Goal: Transaction & Acquisition: Purchase product/service

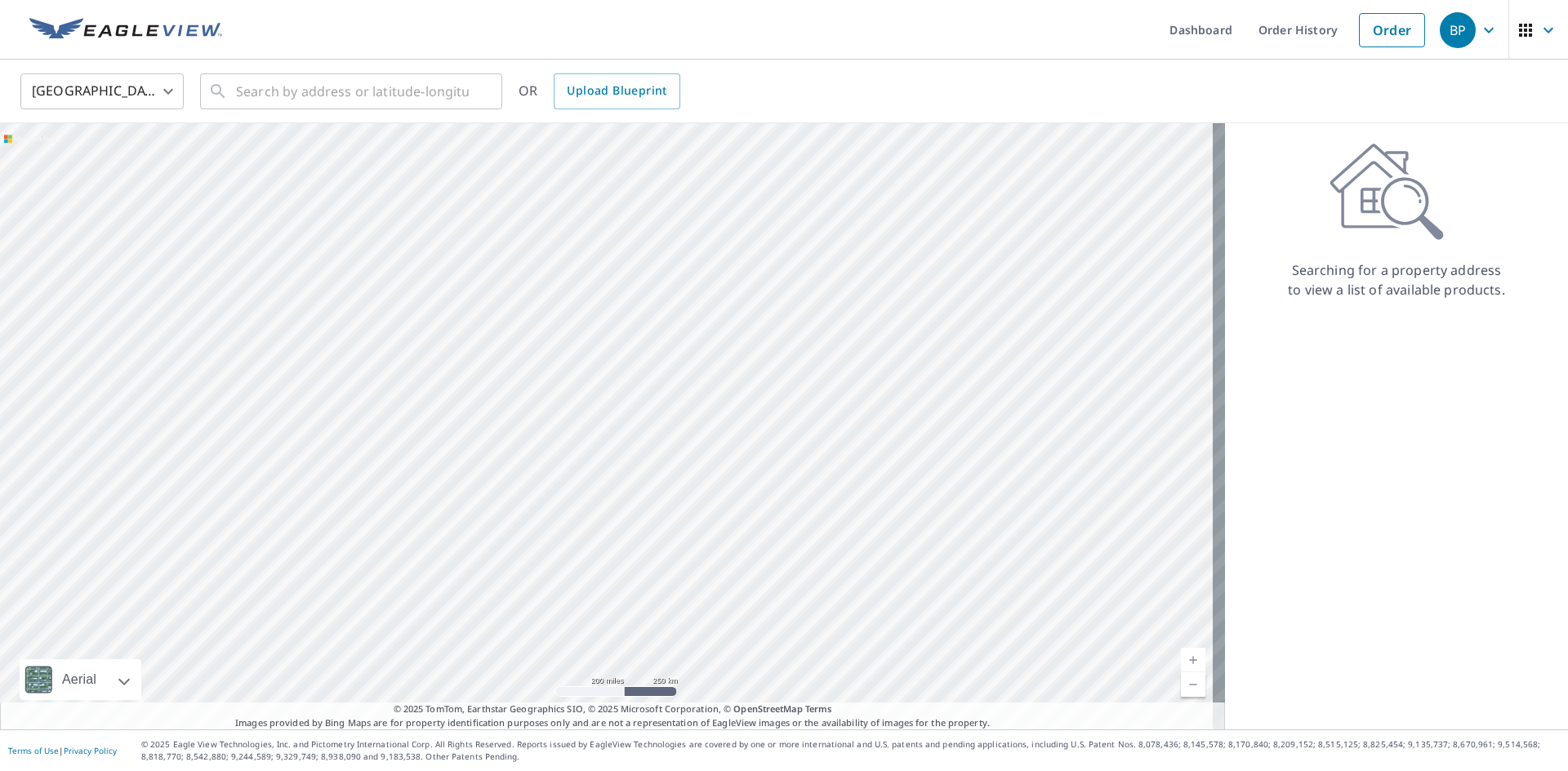
click at [104, 94] on body "BP BP Dashboard Order History Order BP United States US ​ ​ OR Upload Blueprint…" at bounding box center [784, 385] width 1568 height 771
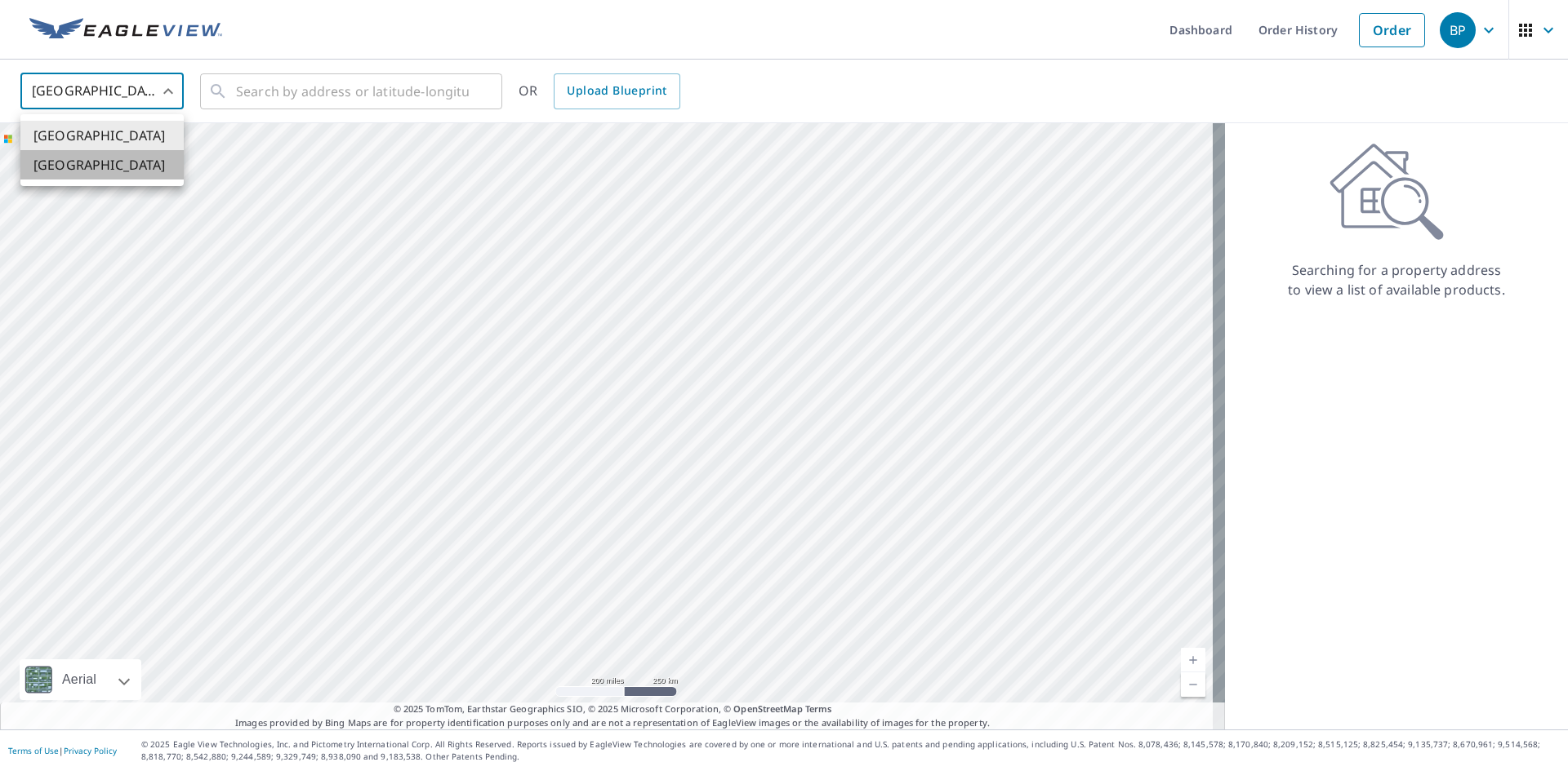
click at [73, 159] on li "[GEOGRAPHIC_DATA]" at bounding box center [102, 165] width 164 height 30
type input "CA"
click at [280, 92] on input "text" at bounding box center [352, 91] width 232 height 46
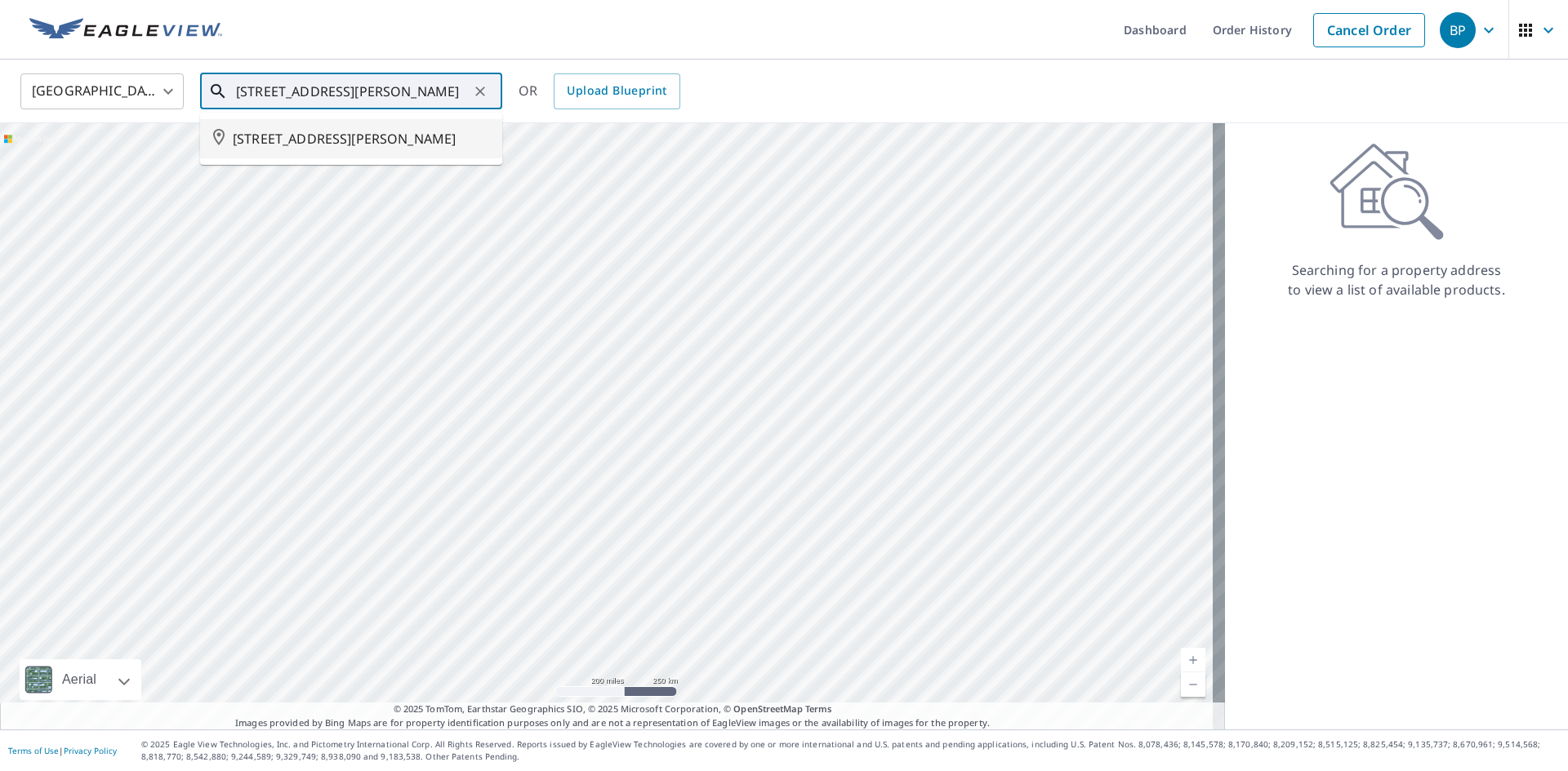
click at [277, 142] on span "[STREET_ADDRESS][PERSON_NAME]" at bounding box center [361, 139] width 257 height 20
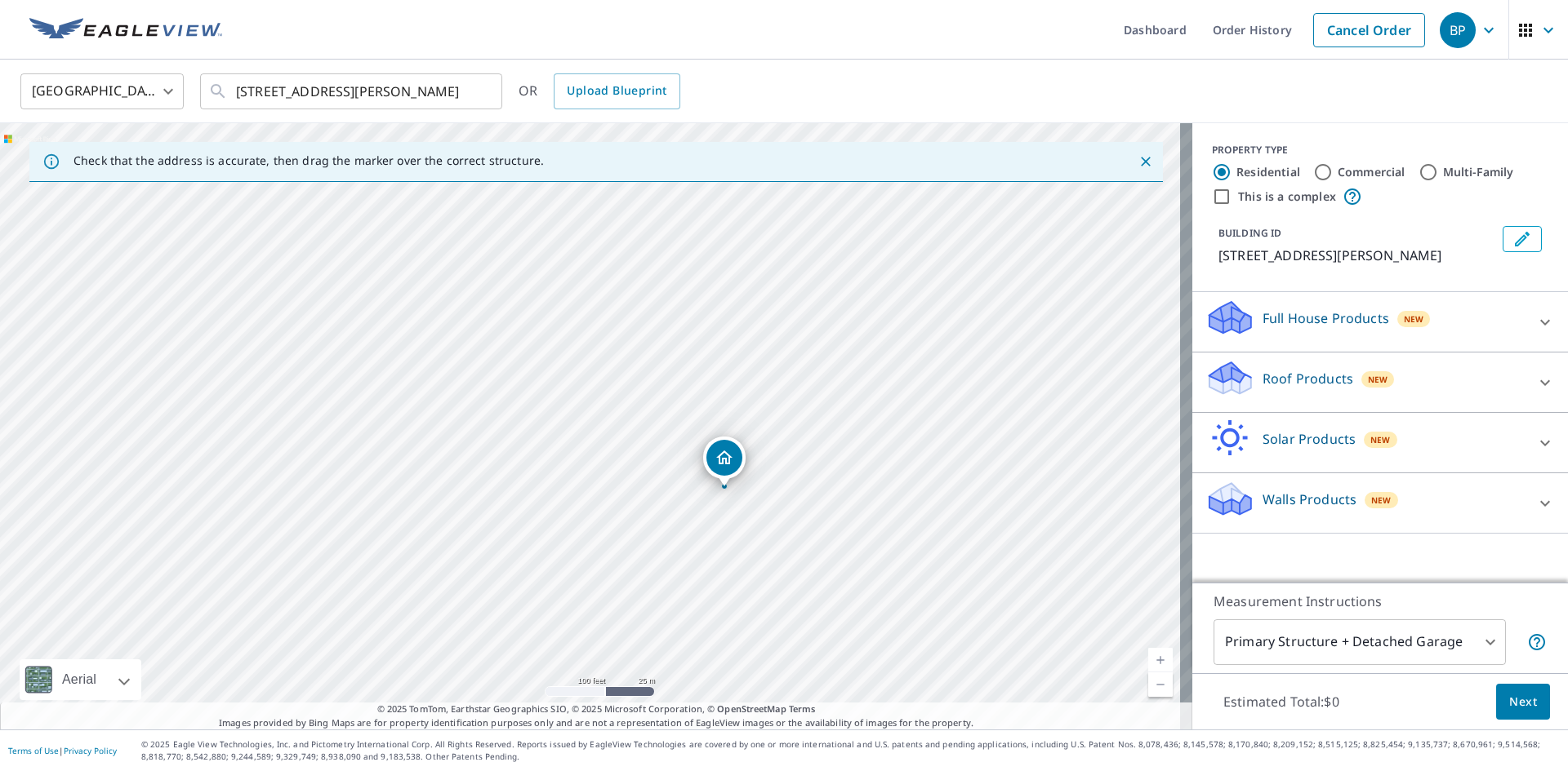
click at [779, 510] on div "[STREET_ADDRESS][PERSON_NAME]" at bounding box center [596, 426] width 1193 height 606
drag, startPoint x: 590, startPoint y: 422, endPoint x: 654, endPoint y: 445, distance: 68.0
drag, startPoint x: 772, startPoint y: 554, endPoint x: 772, endPoint y: 418, distance: 136.0
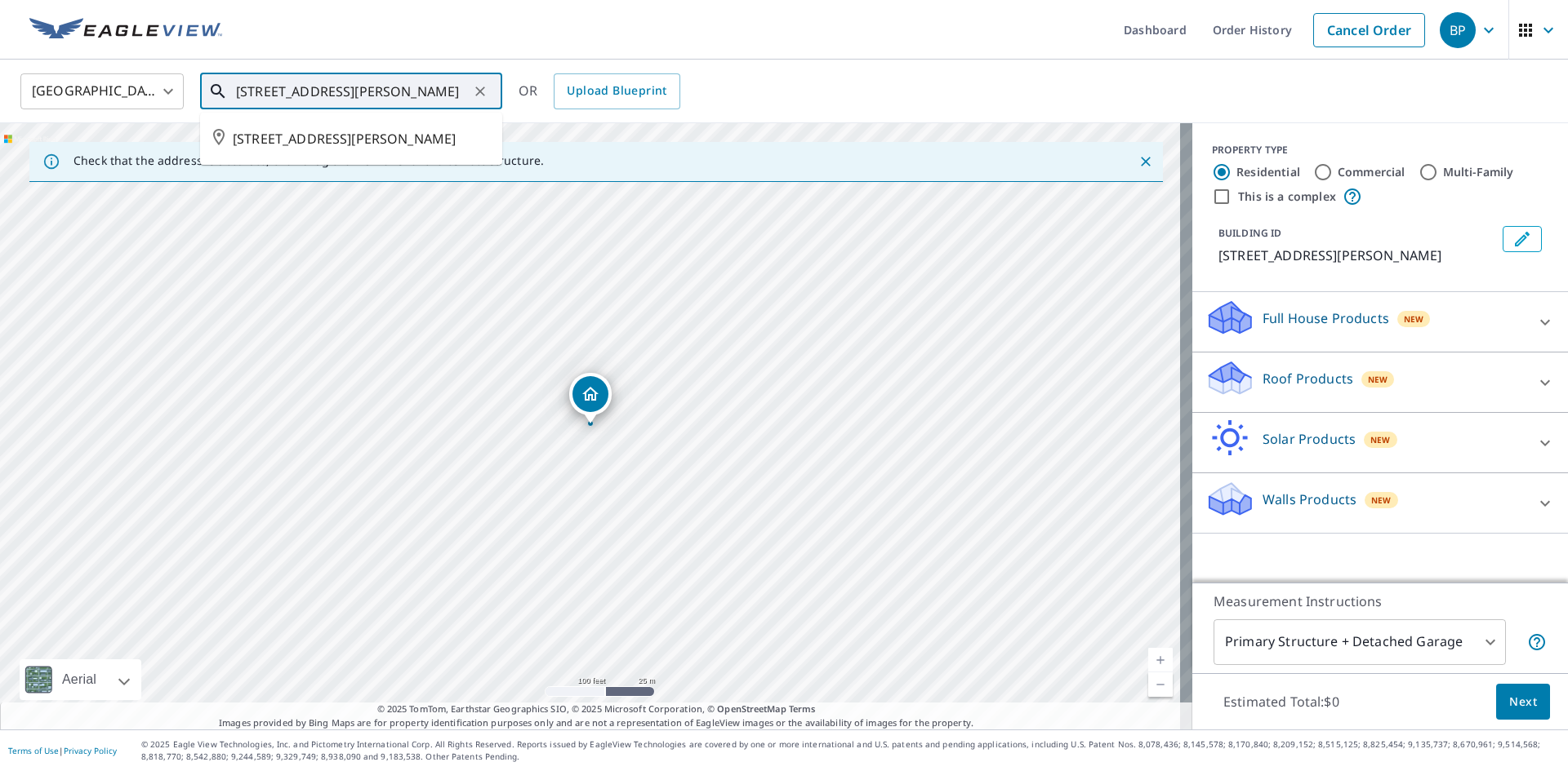
click at [257, 94] on input "[STREET_ADDRESS][PERSON_NAME]" at bounding box center [352, 91] width 232 height 46
click at [249, 148] on span "[STREET_ADDRESS][PERSON_NAME]" at bounding box center [361, 139] width 257 height 20
type input "[STREET_ADDRESS][PERSON_NAME]"
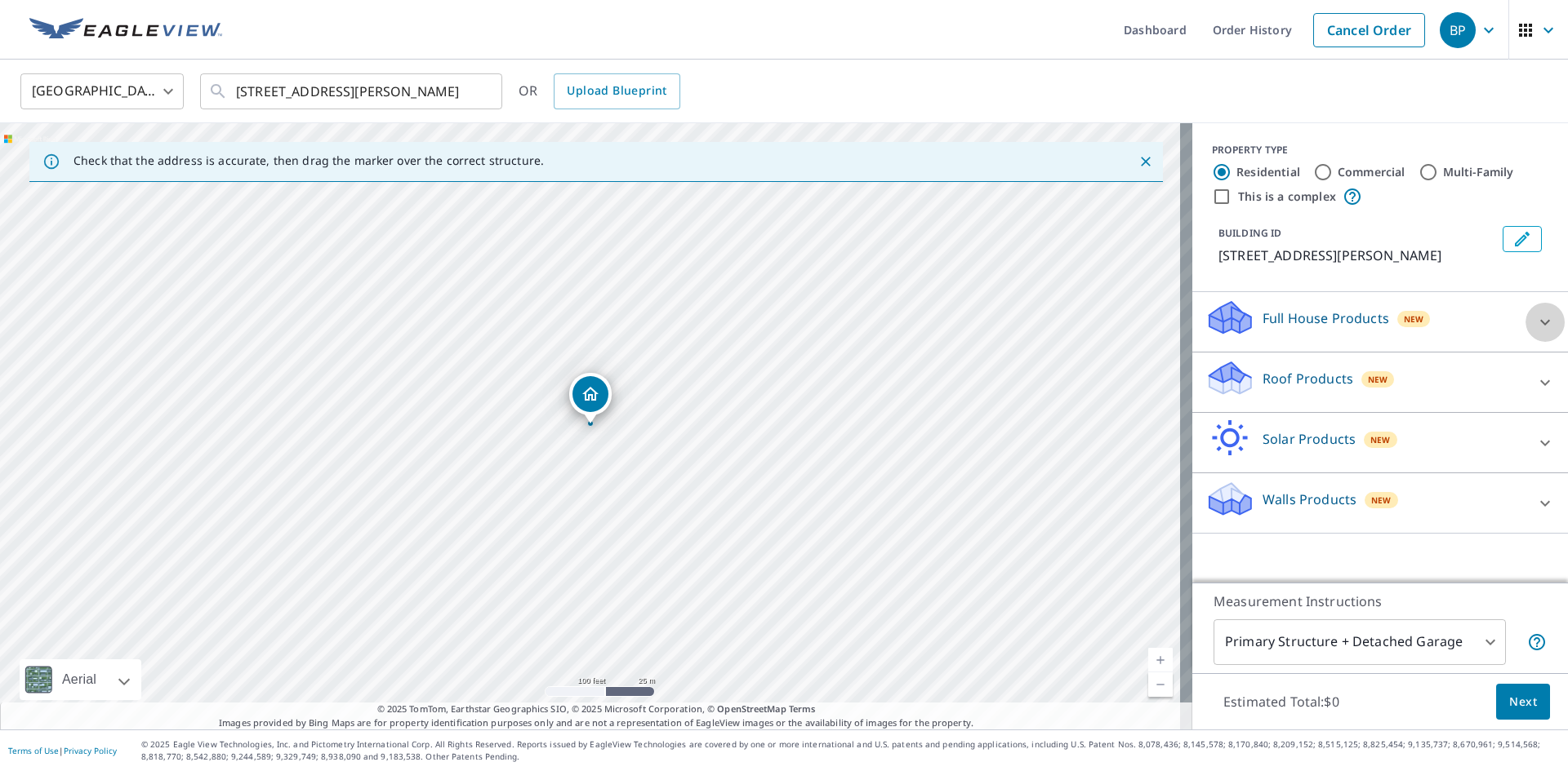
click at [1540, 324] on icon at bounding box center [1544, 322] width 10 height 5
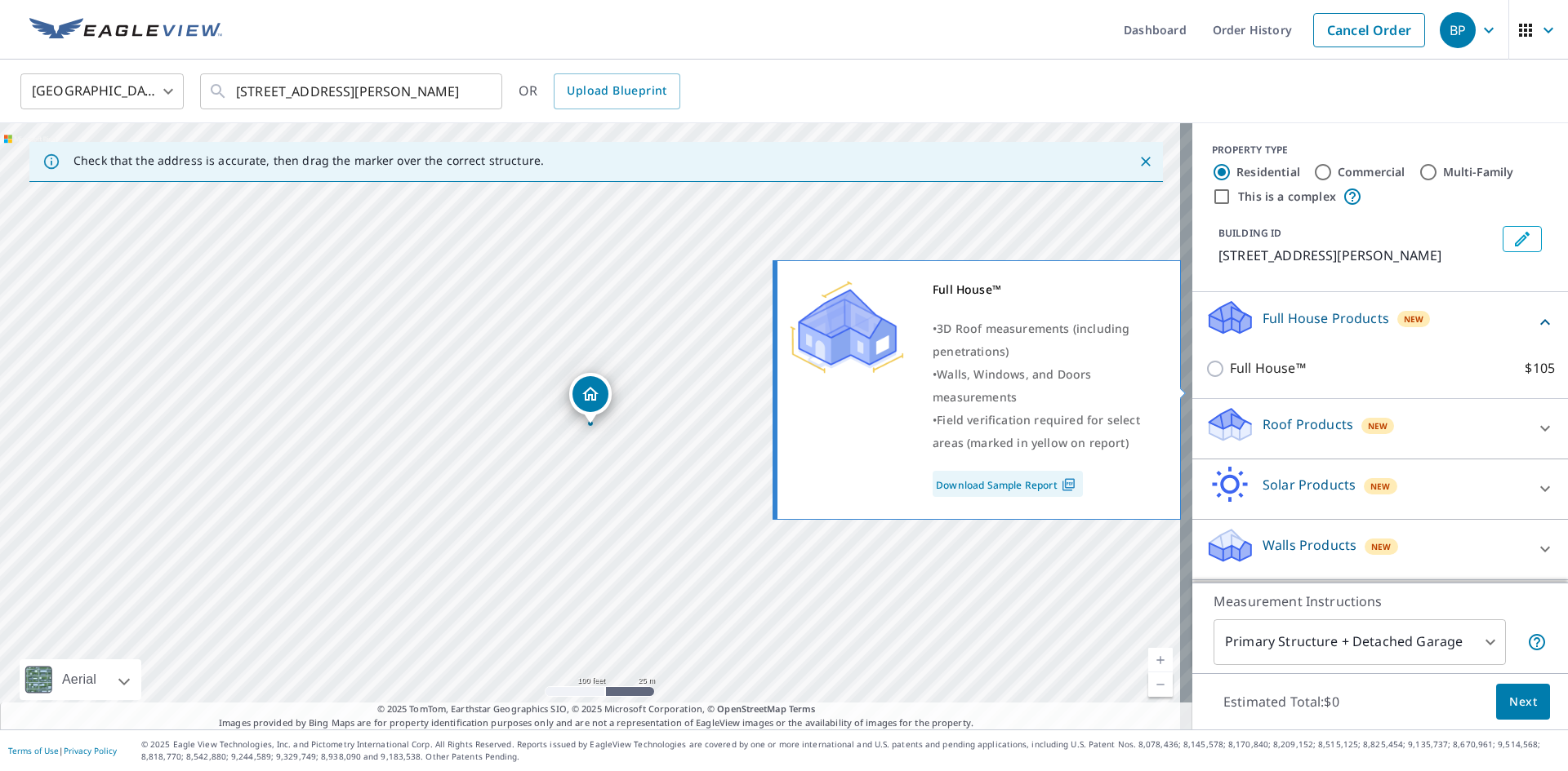
click at [1235, 379] on p "Full House™" at bounding box center [1268, 368] width 76 height 21
click at [1230, 379] on input "Full House™ $105" at bounding box center [1217, 369] width 24 height 20
checkbox input "true"
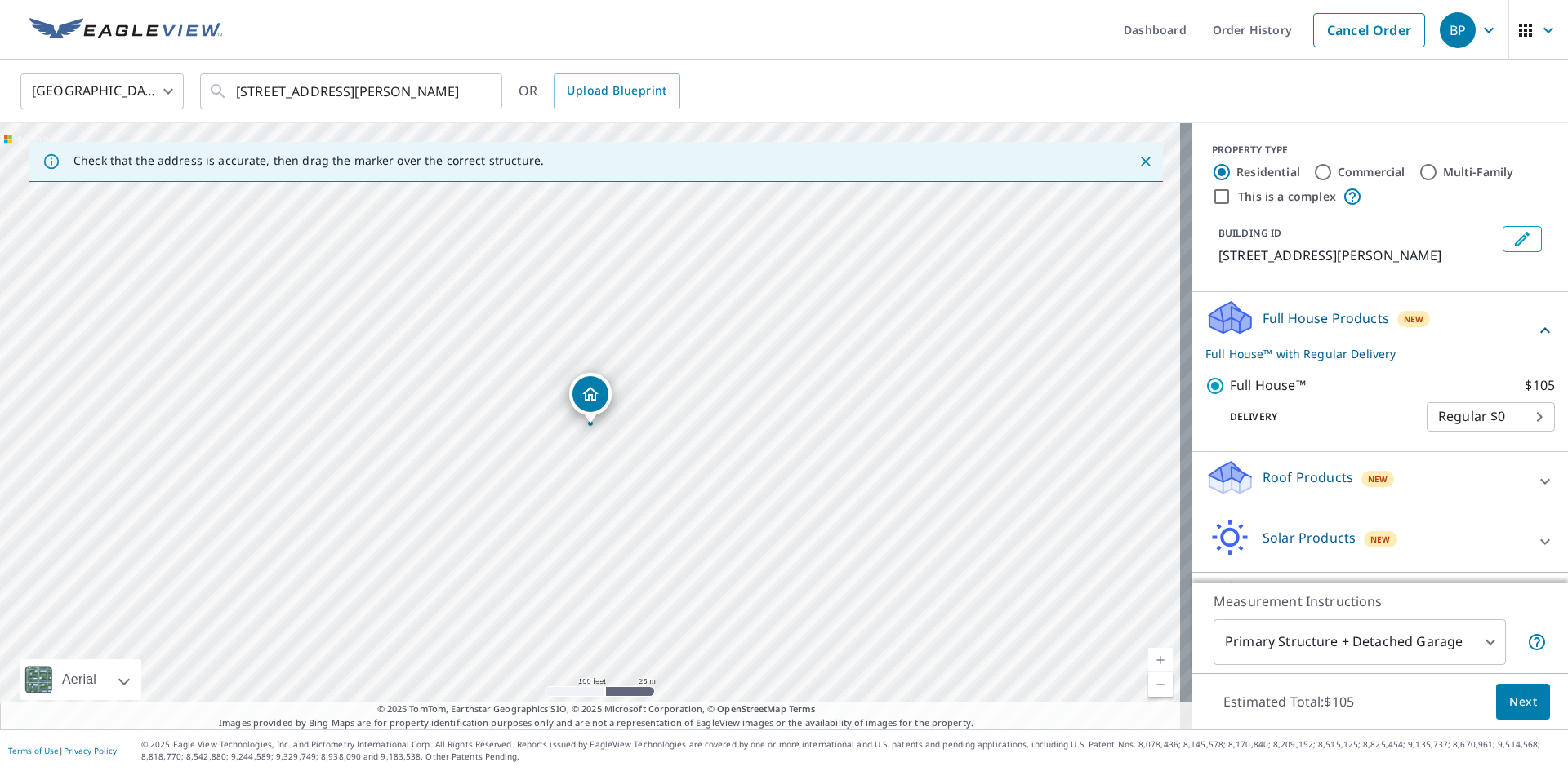
click at [1459, 438] on body "BP BP Dashboard Order History Cancel Order BP Canada CA ​ [STREET_ADDRESS][PERS…" at bounding box center [784, 385] width 1568 height 771
click at [1459, 437] on li "Regular $0" at bounding box center [1467, 437] width 128 height 30
click at [1354, 426] on div "Delivery Regular $0 8 ​" at bounding box center [1380, 414] width 350 height 36
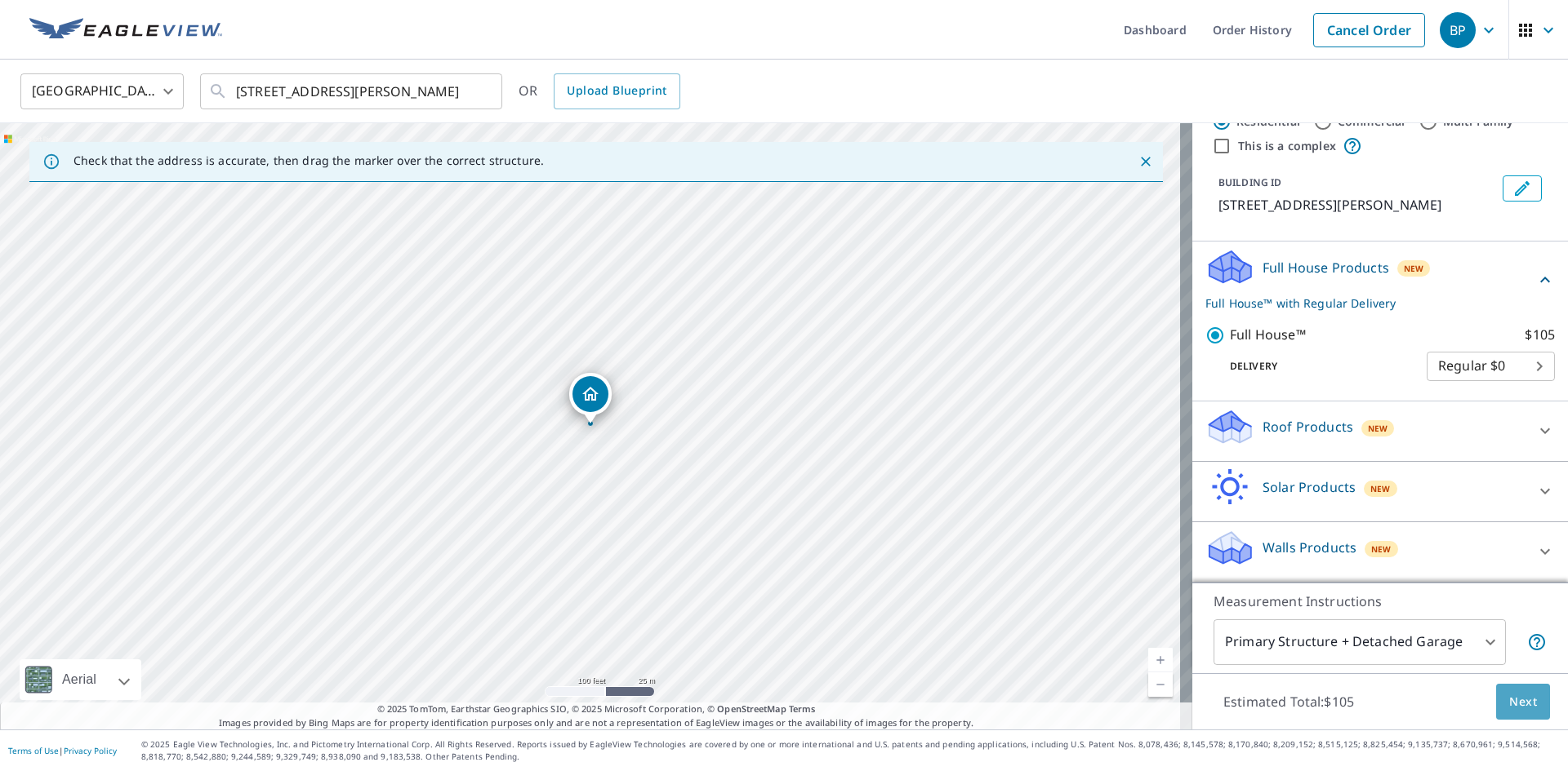
click at [1513, 708] on span "Next" at bounding box center [1523, 702] width 28 height 21
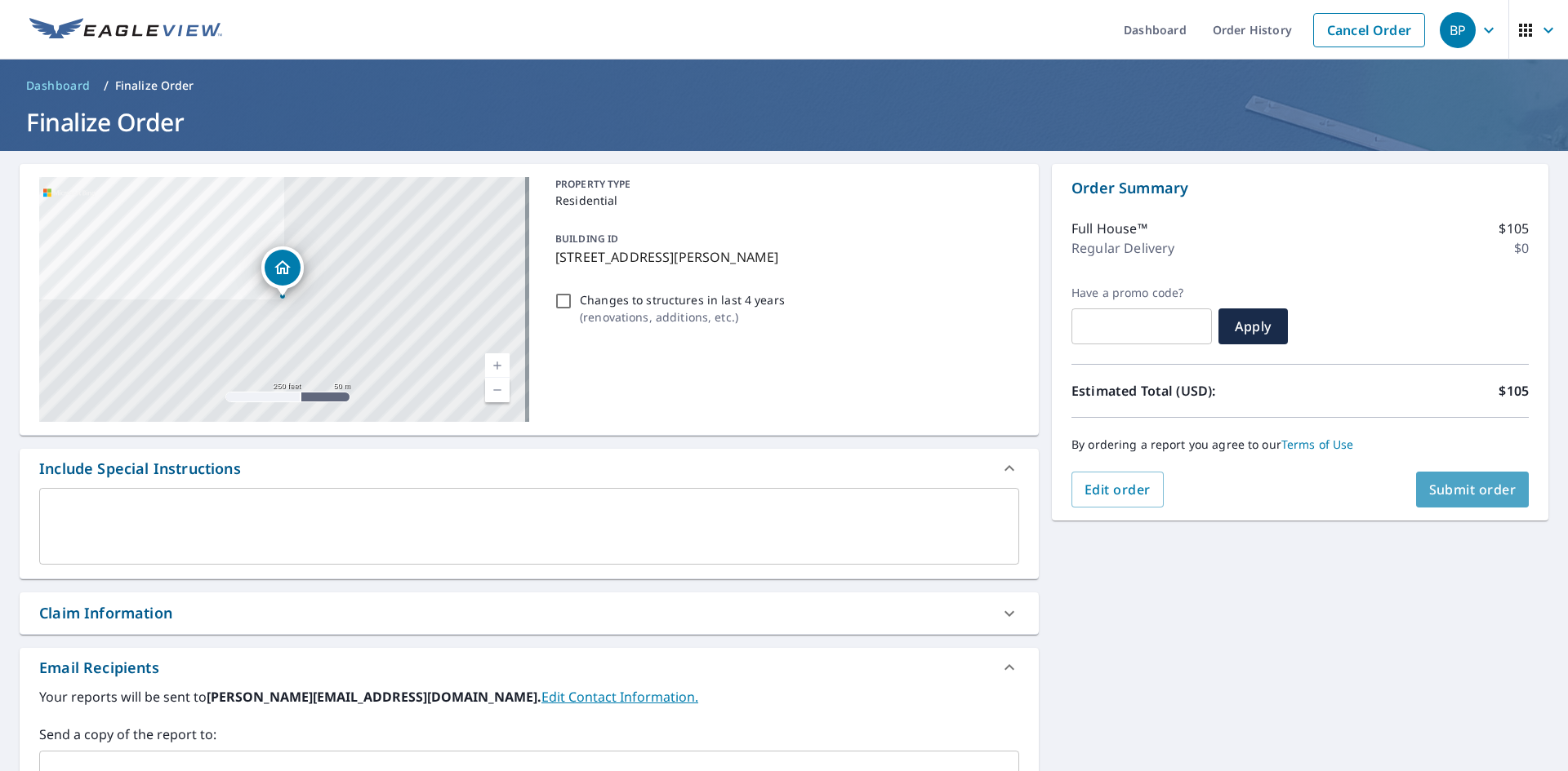
click at [1450, 488] on span "Submit order" at bounding box center [1472, 490] width 88 height 18
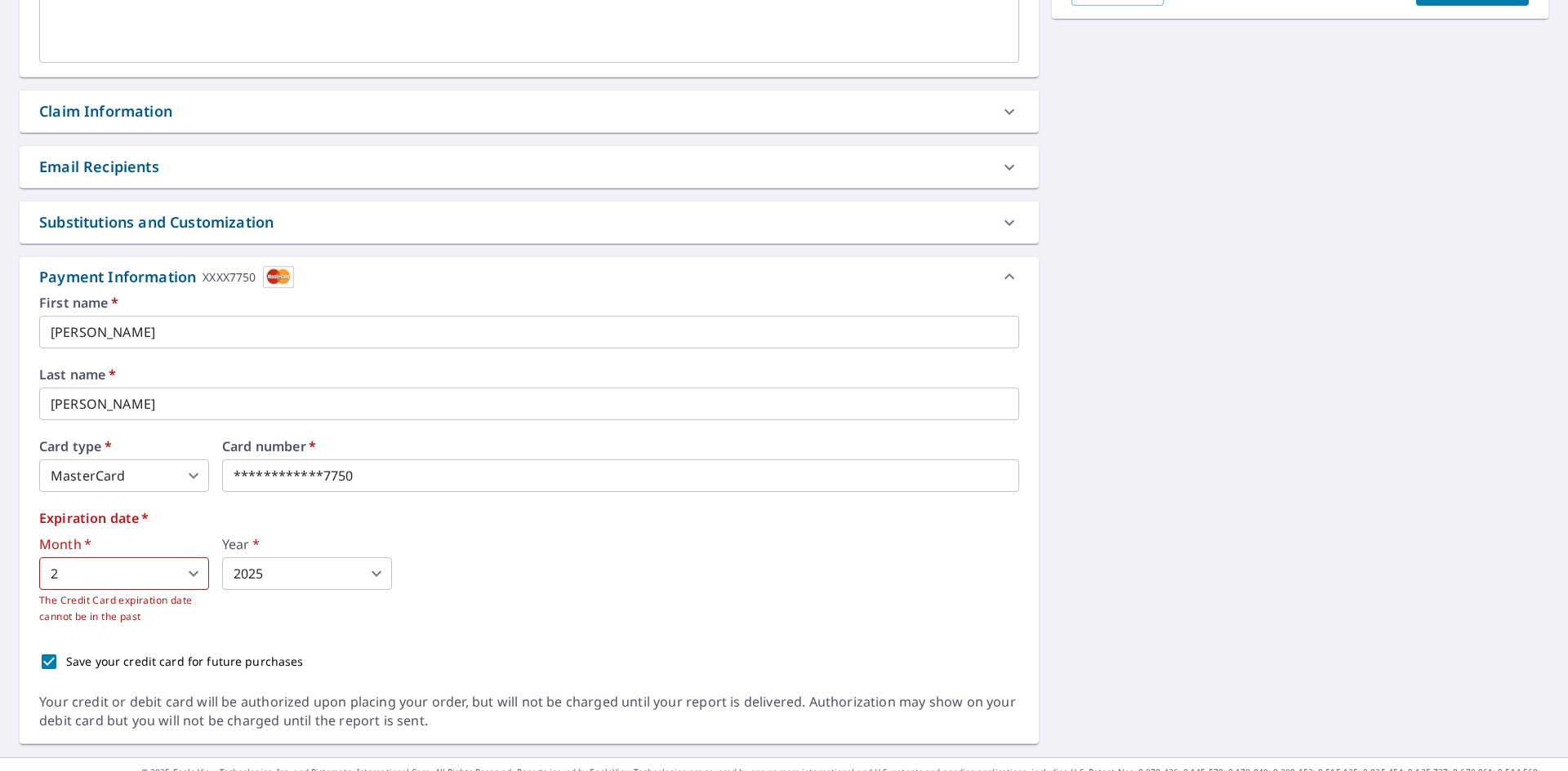
scroll to position [530, 0]
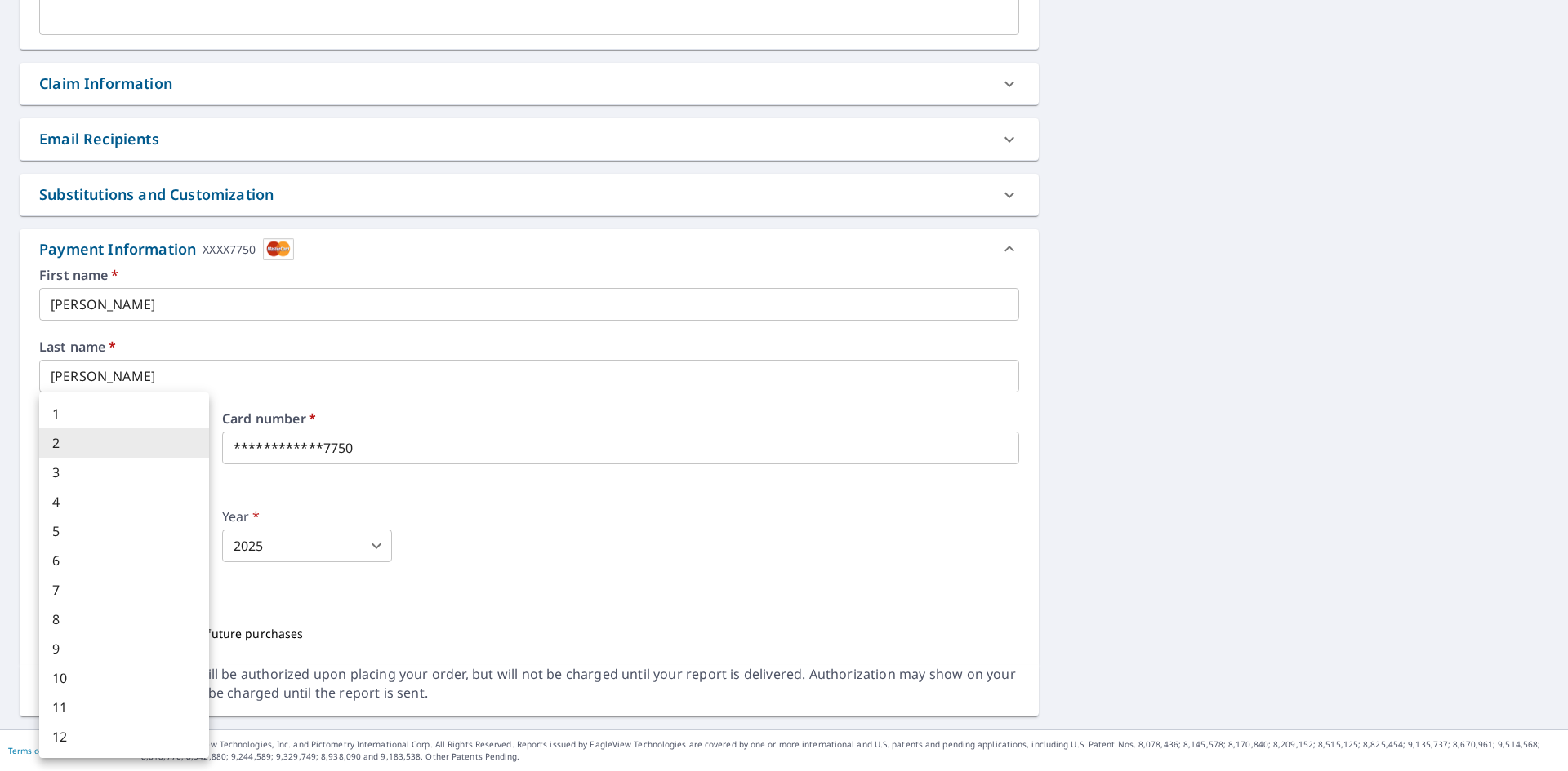
click at [92, 548] on body "BP BP Dashboard Order History Cancel Order BP Dashboard / Finalize Order Finali…" at bounding box center [784, 385] width 1568 height 771
click at [95, 536] on li "5" at bounding box center [124, 531] width 170 height 30
type input "5"
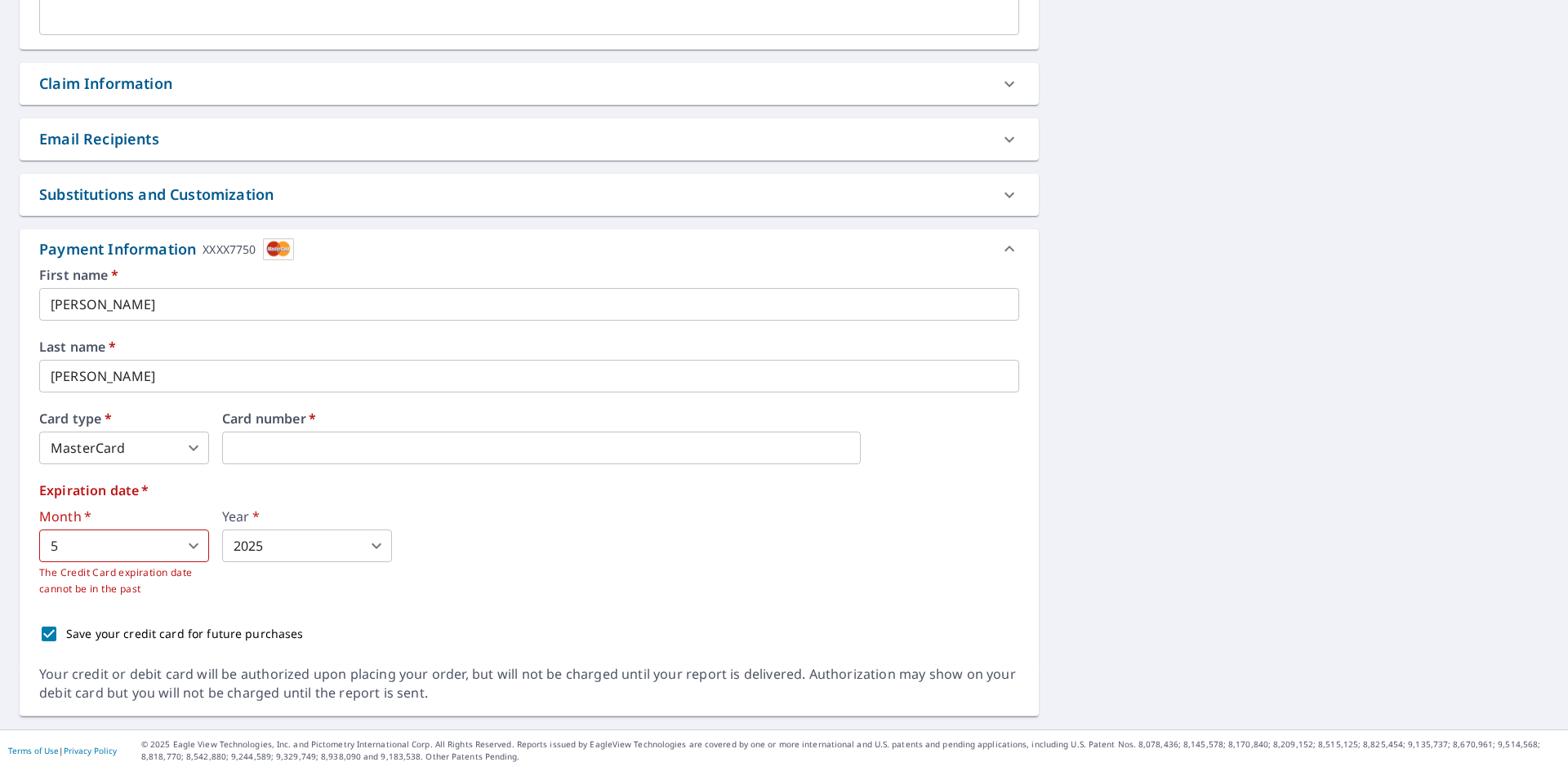
click at [257, 551] on body "BP BP Dashboard Order History Cancel Order BP Dashboard / Finalize Order Finali…" at bounding box center [784, 385] width 1568 height 771
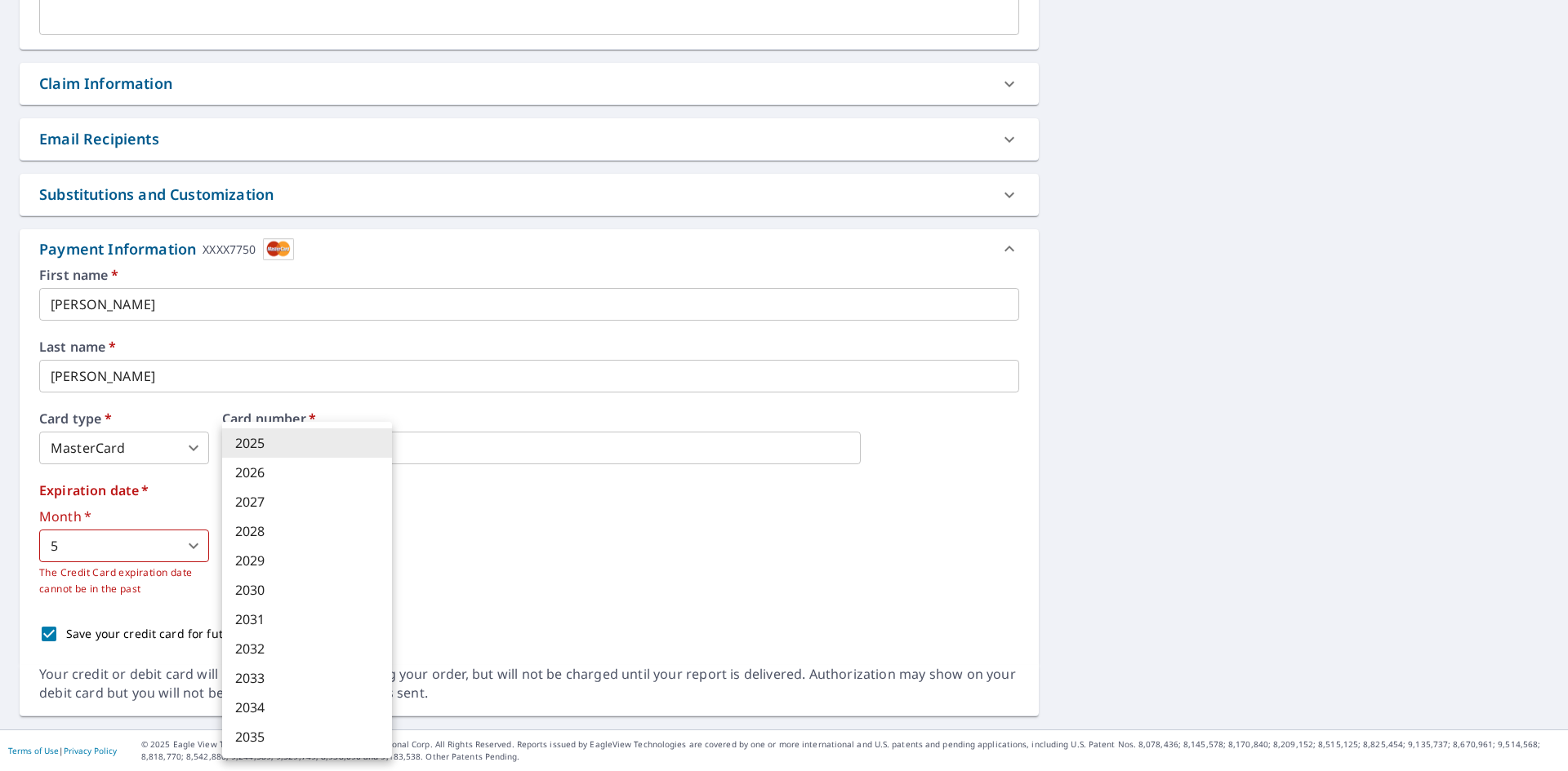
click at [269, 532] on li "2028" at bounding box center [307, 531] width 170 height 30
type input "2028"
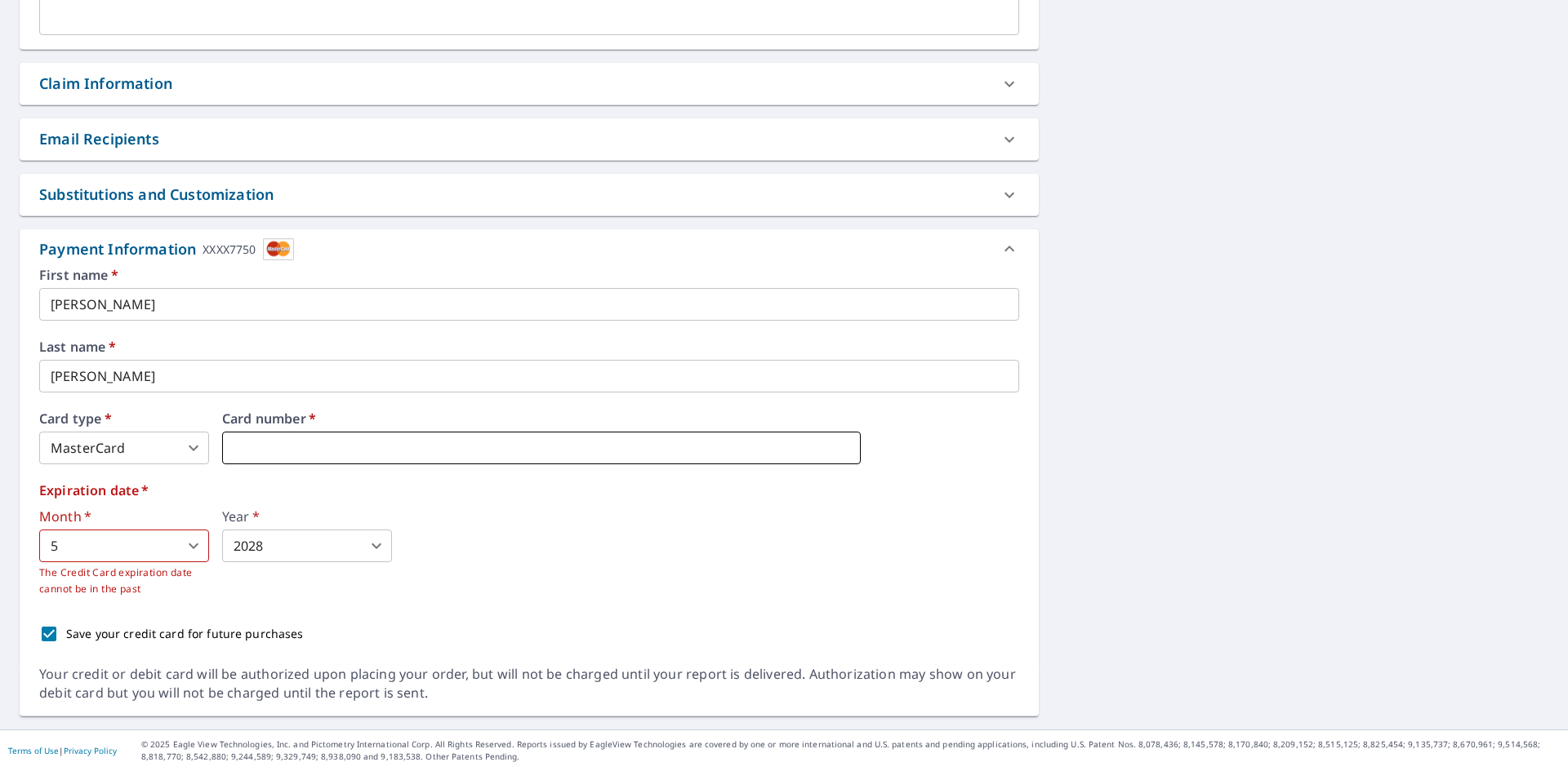
click at [416, 457] on iframe at bounding box center [542, 448] width 638 height 33
click at [614, 541] on div "Month   * 5 5 ​ The Credit Card expiration date cannot be in the past Year   * …" at bounding box center [529, 553] width 980 height 88
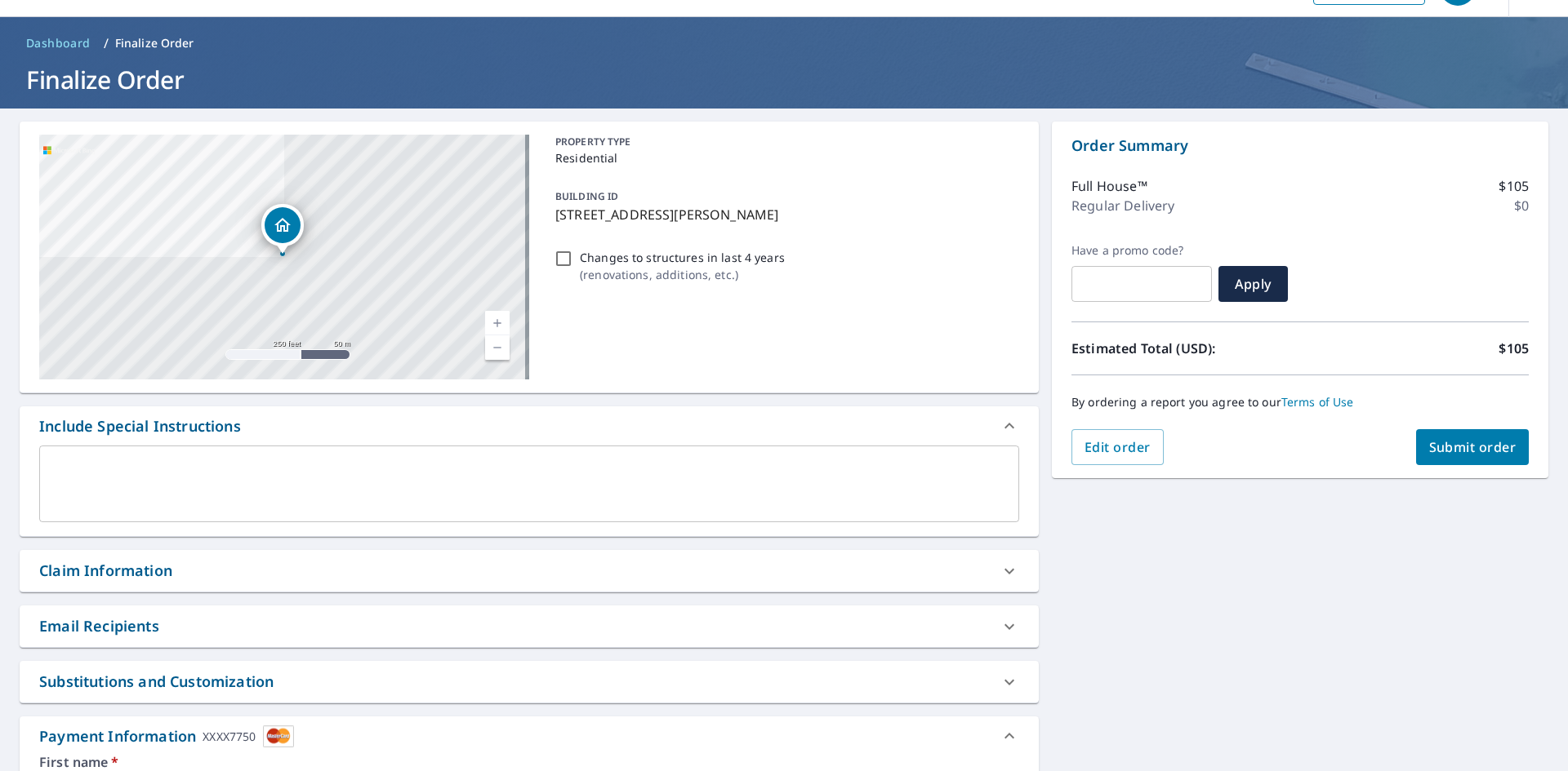
scroll to position [40, 0]
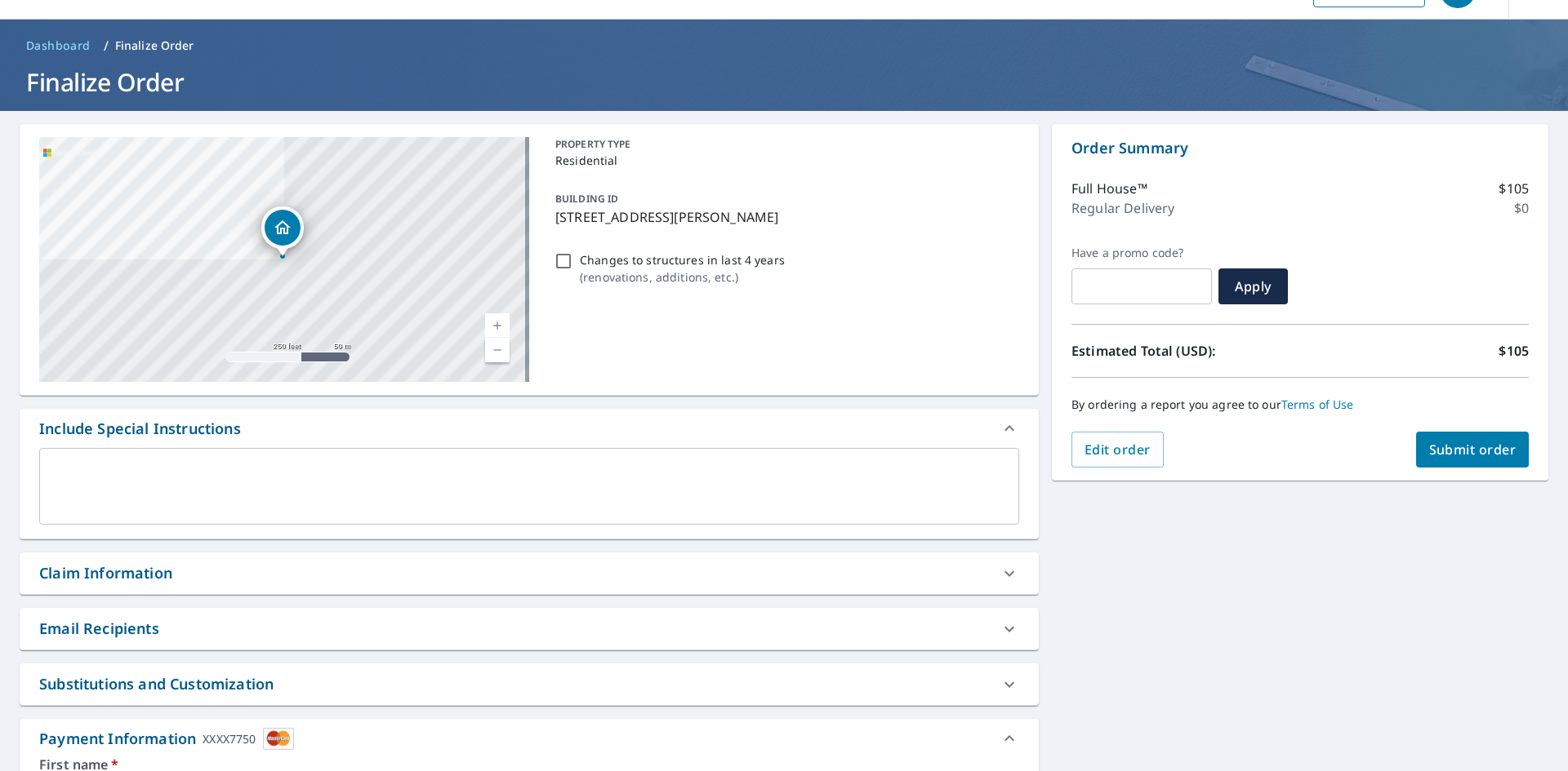
click at [1429, 451] on span "Submit order" at bounding box center [1472, 450] width 88 height 18
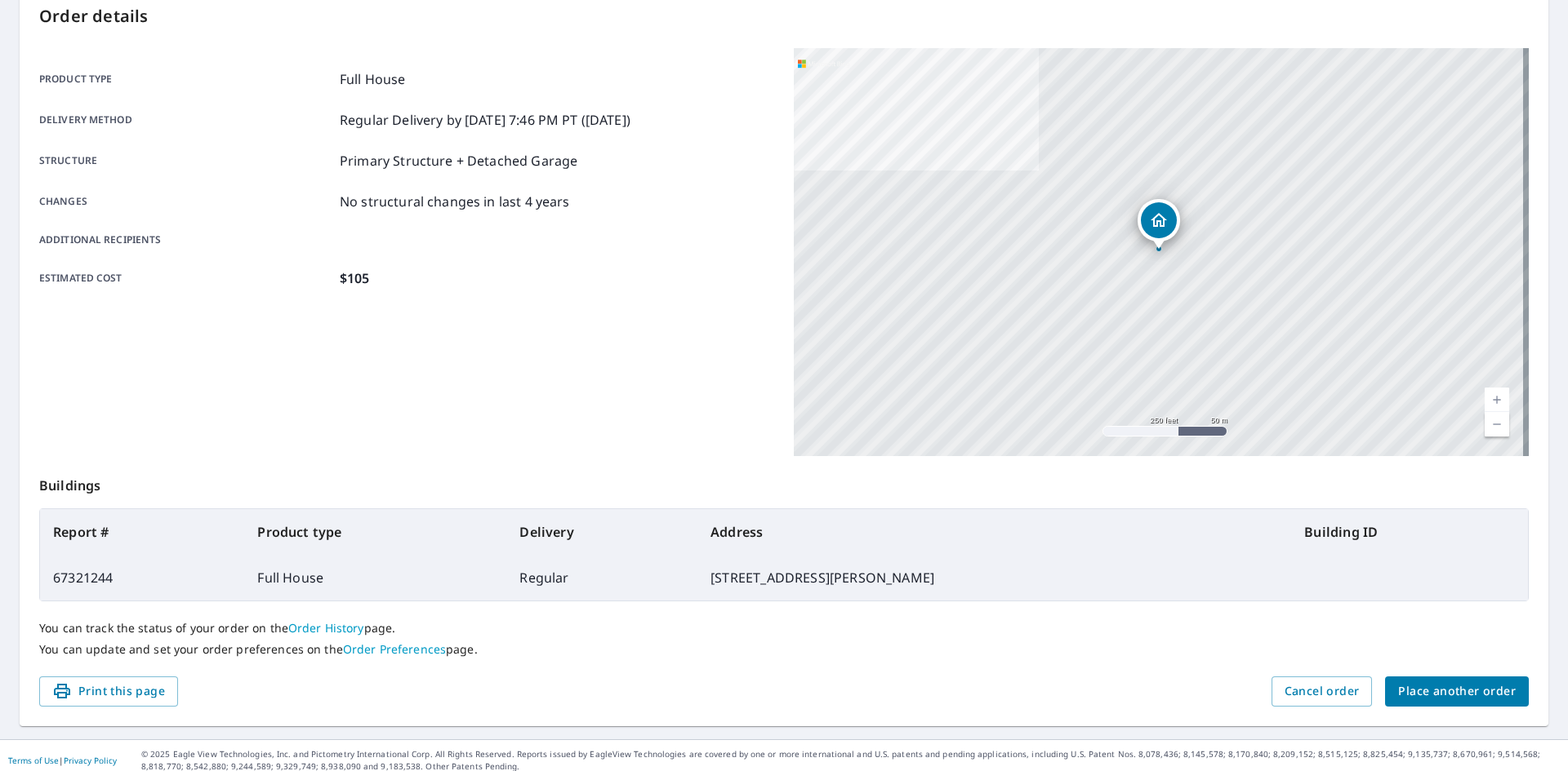
scroll to position [190, 0]
